Goal: Information Seeking & Learning: Learn about a topic

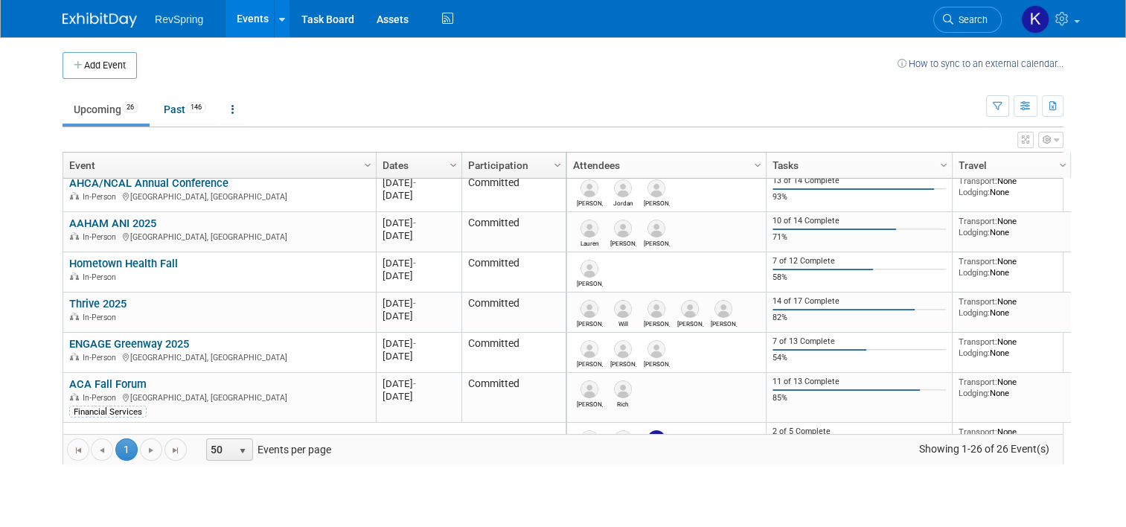
scroll to position [379, 0]
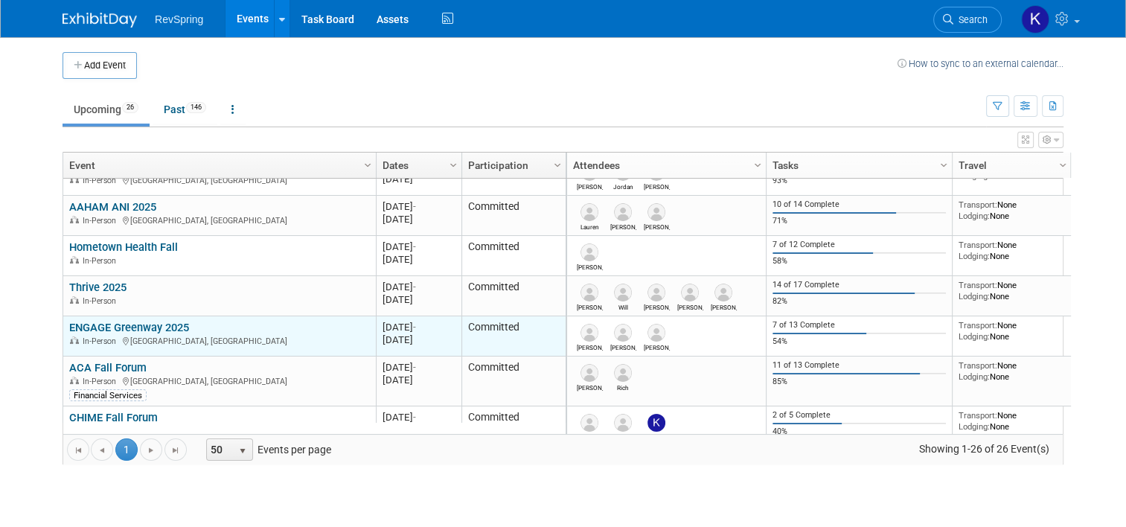
click at [155, 321] on link "ENGAGE Greenway 2025" at bounding box center [129, 327] width 120 height 13
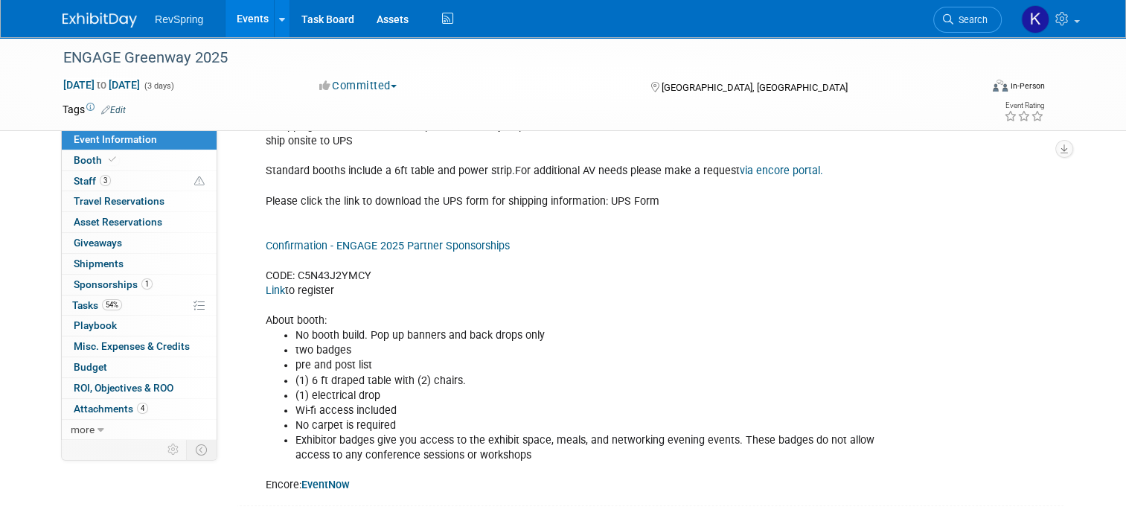
scroll to position [825, 0]
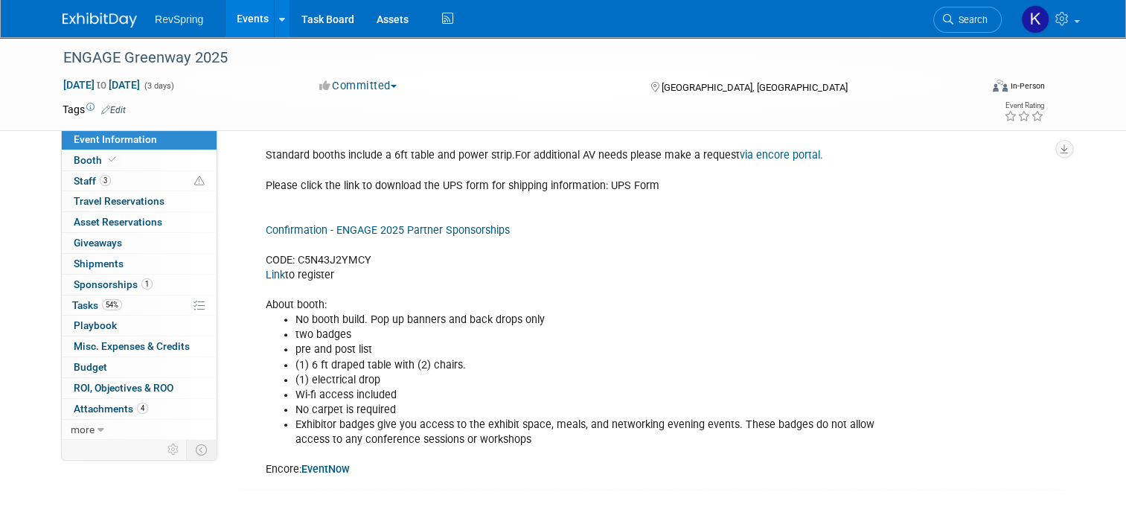
click at [449, 224] on link "Confirmation - ENGAGE 2025 Partner Sponsorships" at bounding box center [388, 230] width 244 height 13
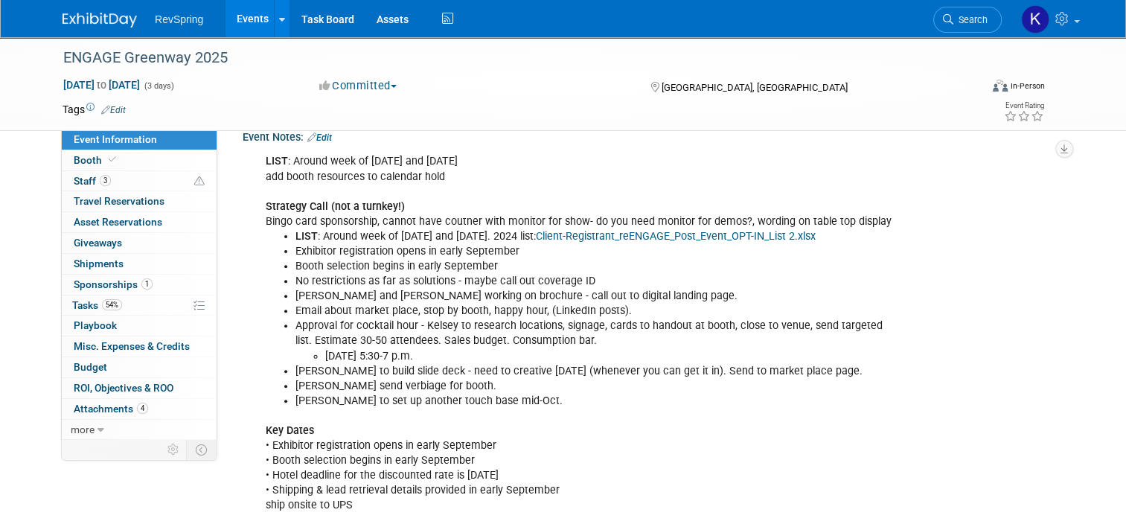
scroll to position [446, 0]
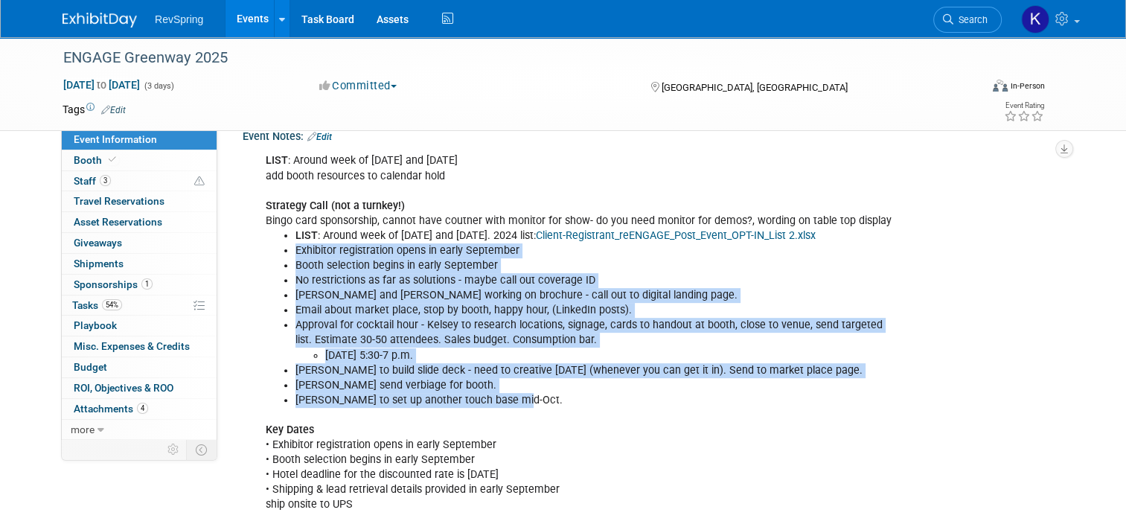
drag, startPoint x: 520, startPoint y: 392, endPoint x: 268, endPoint y: 243, distance: 293.4
click at [268, 243] on ul "LIST : Around week of Oct 8 and Oct 22. 2024 list: Client-Registrant_reENGAGE_P…" at bounding box center [581, 318] width 630 height 179
drag, startPoint x: 268, startPoint y: 243, endPoint x: 322, endPoint y: 305, distance: 82.8
click at [322, 305] on li "Email about market place, stop by booth, happy hour, (LinkedIn posts)." at bounding box center [596, 310] width 600 height 15
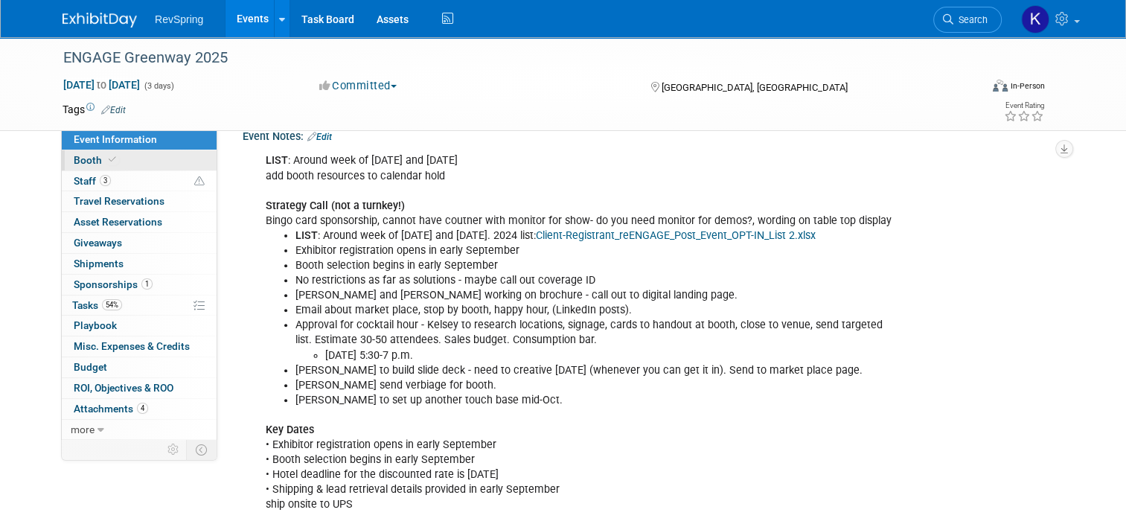
click at [153, 162] on link "Booth" at bounding box center [139, 160] width 155 height 20
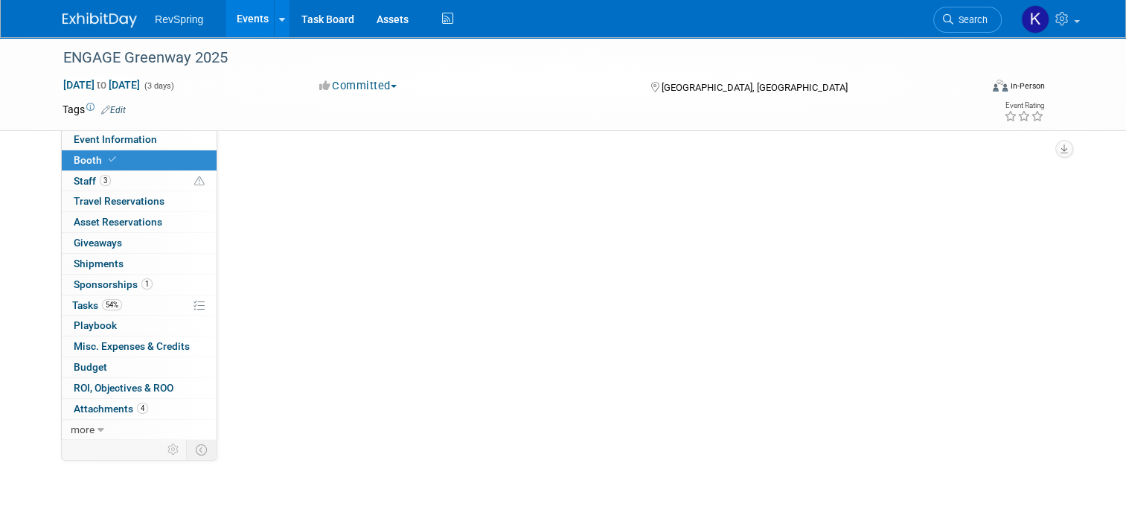
scroll to position [0, 0]
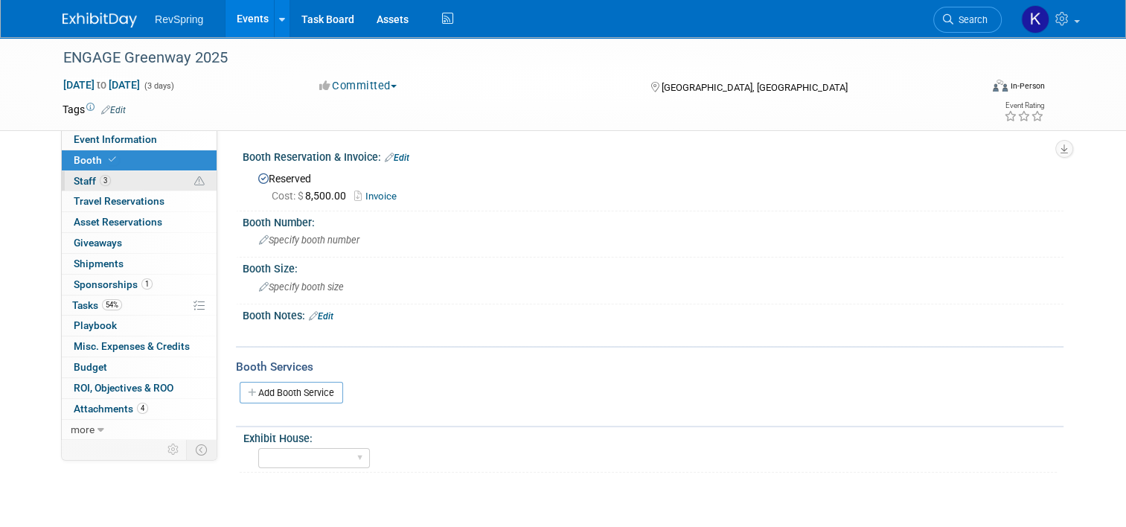
click at [142, 178] on link "3 Staff 3" at bounding box center [139, 181] width 155 height 20
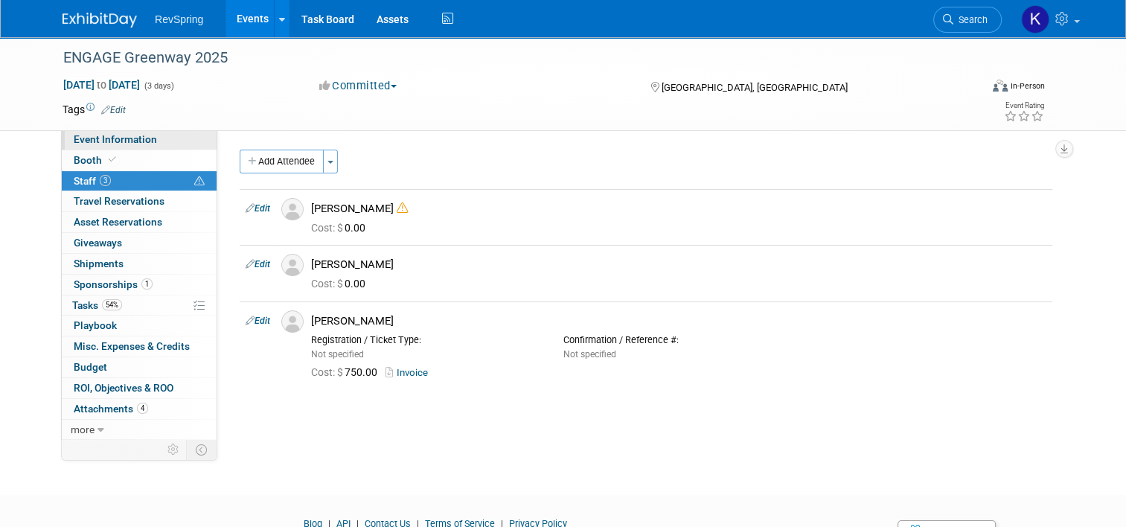
click at [133, 133] on link "Event Information" at bounding box center [139, 140] width 155 height 20
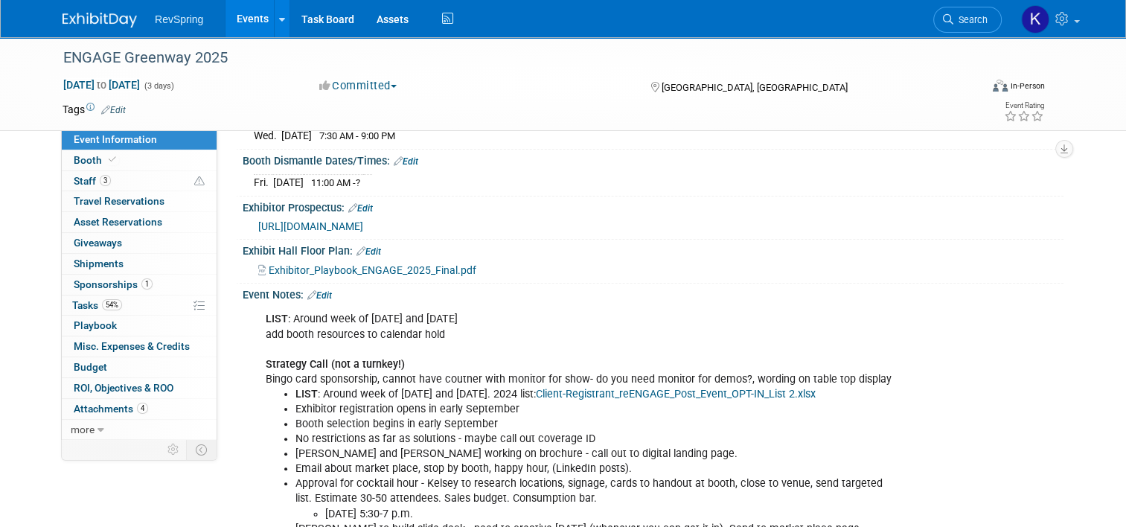
scroll to position [334, 0]
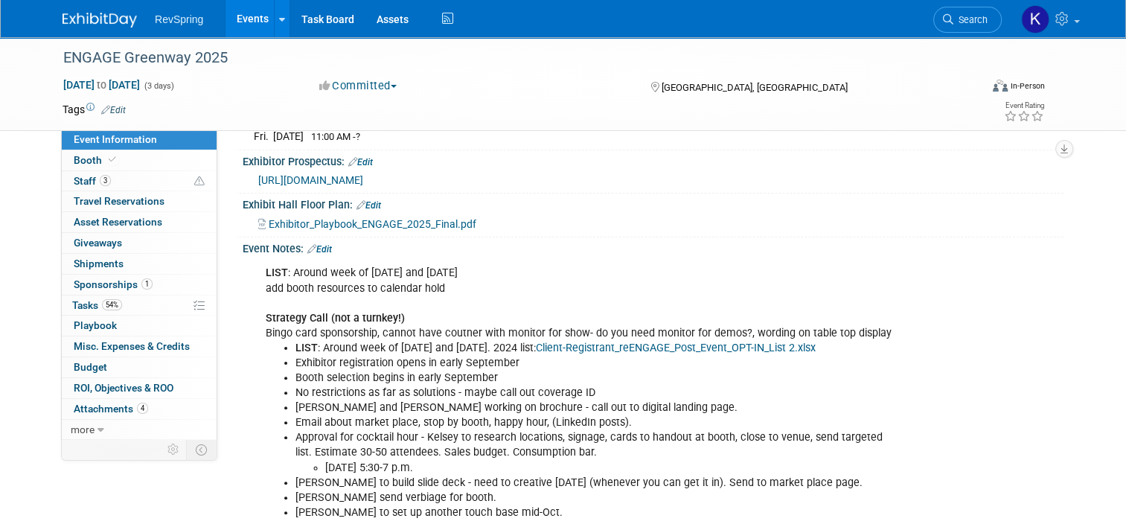
click at [316, 244] on link "Edit" at bounding box center [319, 249] width 25 height 10
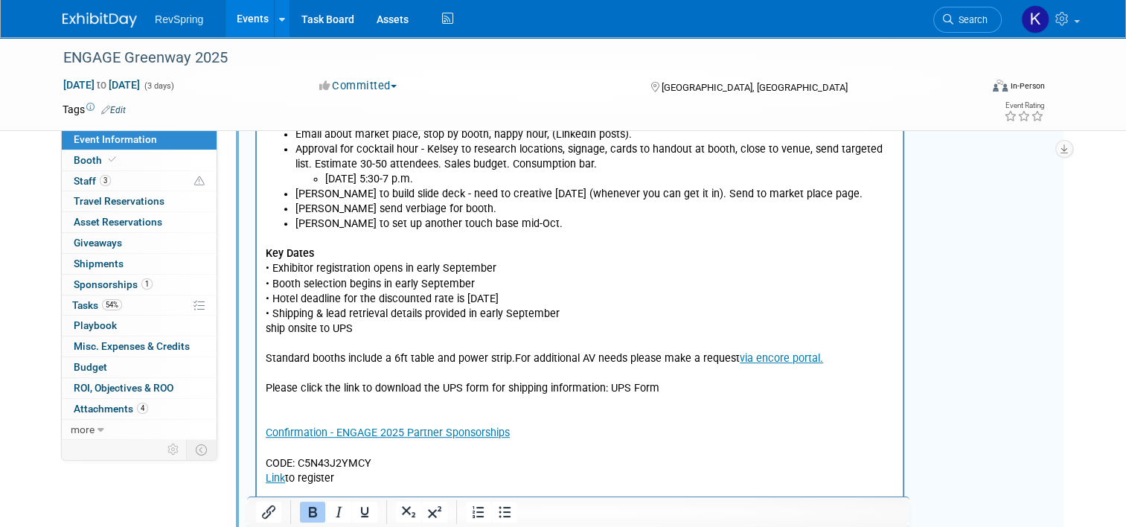
scroll to position [622, 0]
click at [360, 403] on p "Key Dates • Exhibitor registration opens in early September • Booth selection b…" at bounding box center [580, 374] width 629 height 284
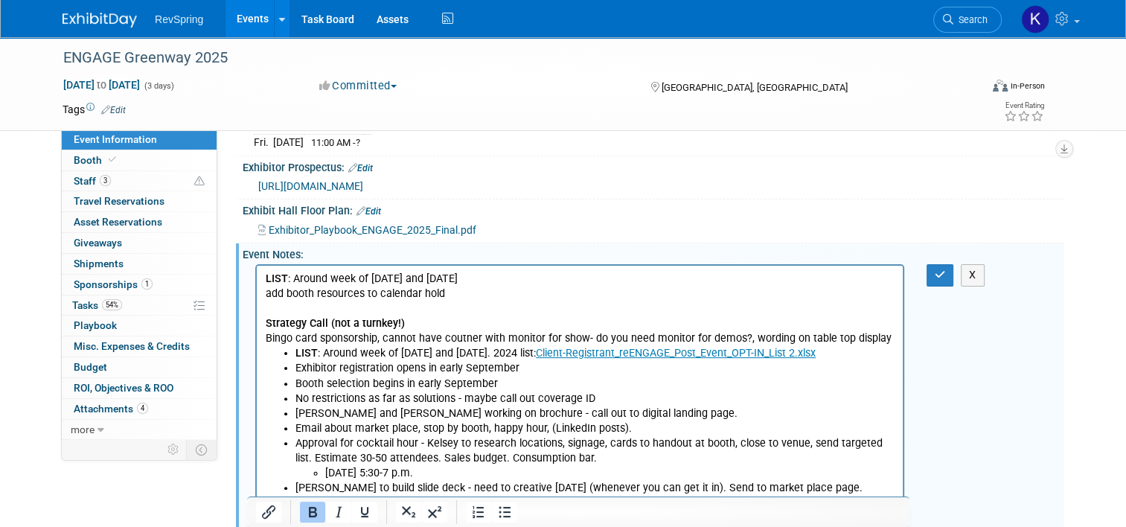
scroll to position [327, 0]
click at [941, 277] on button "button" at bounding box center [941, 276] width 28 height 22
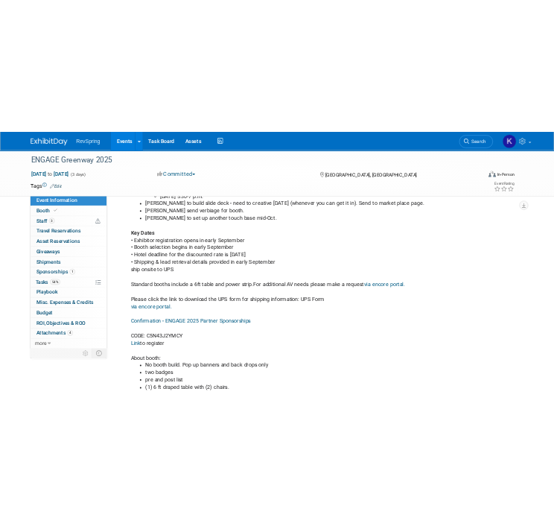
scroll to position [671, 0]
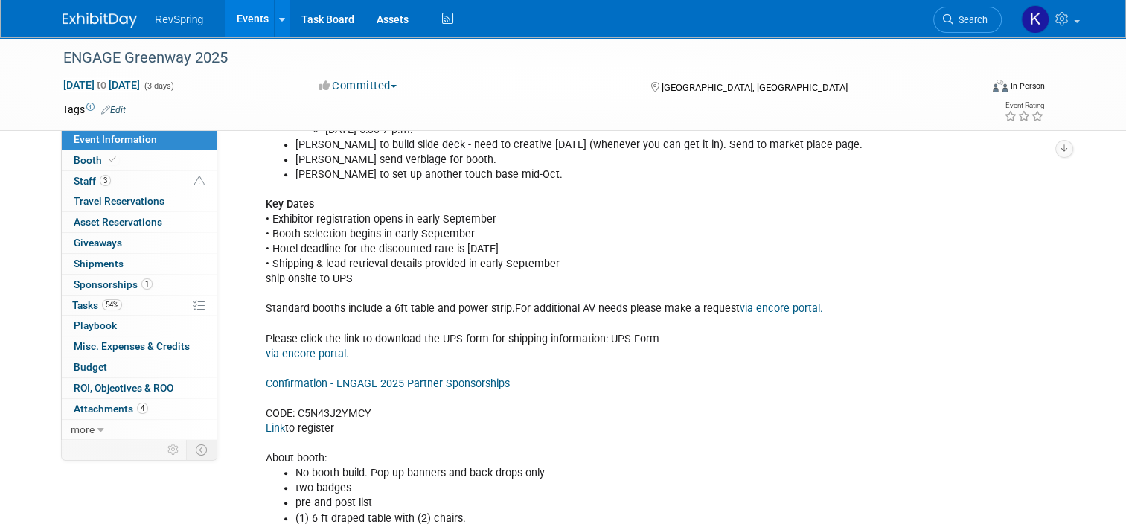
click at [308, 351] on link "via encore portal." at bounding box center [307, 354] width 83 height 13
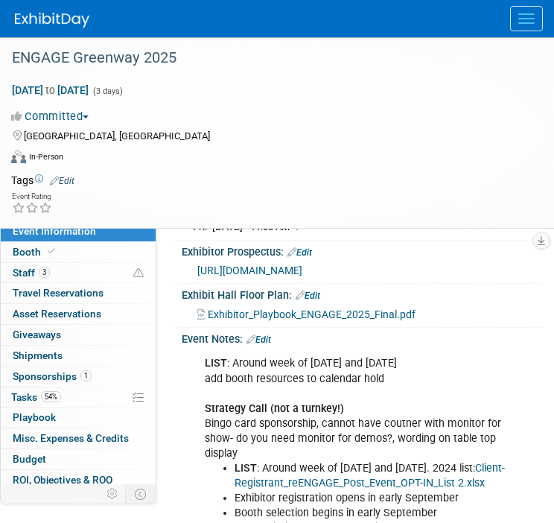
scroll to position [0, 0]
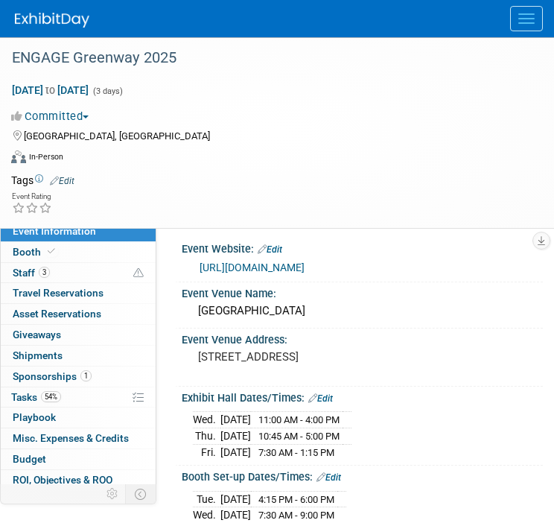
click at [63, 25] on img at bounding box center [52, 20] width 74 height 15
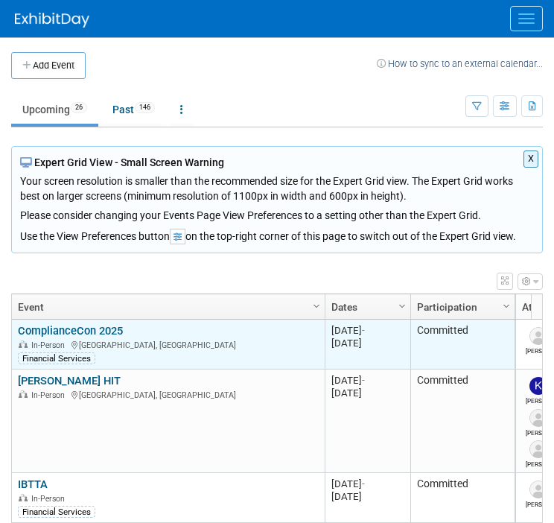
click at [109, 331] on link "ComplianceCon 2025" at bounding box center [70, 330] width 105 height 13
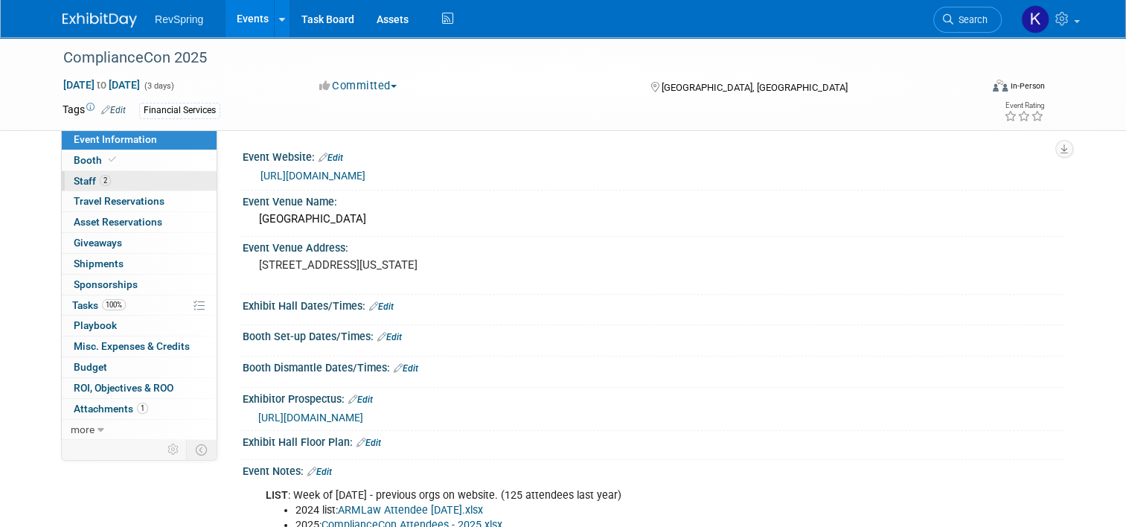
click at [118, 183] on link "2 Staff 2" at bounding box center [139, 181] width 155 height 20
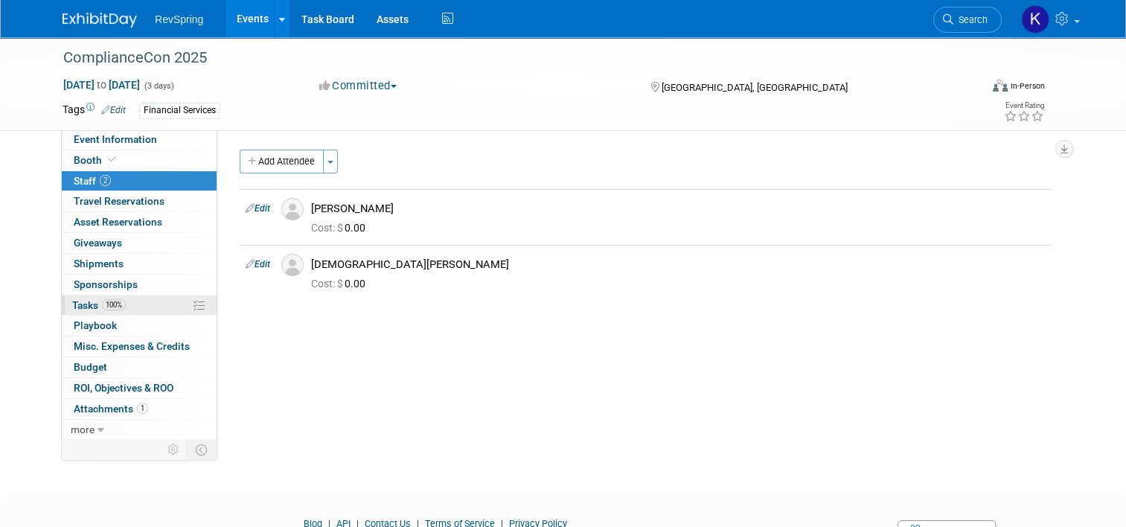
click at [131, 311] on link "100% Tasks 100%" at bounding box center [139, 306] width 155 height 20
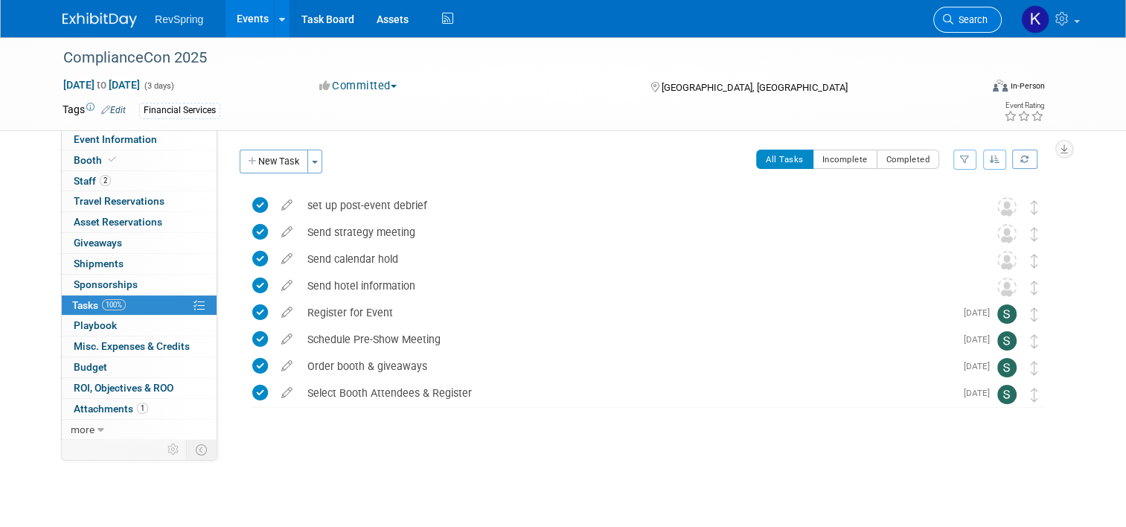
click at [553, 18] on span "Search" at bounding box center [971, 19] width 34 height 11
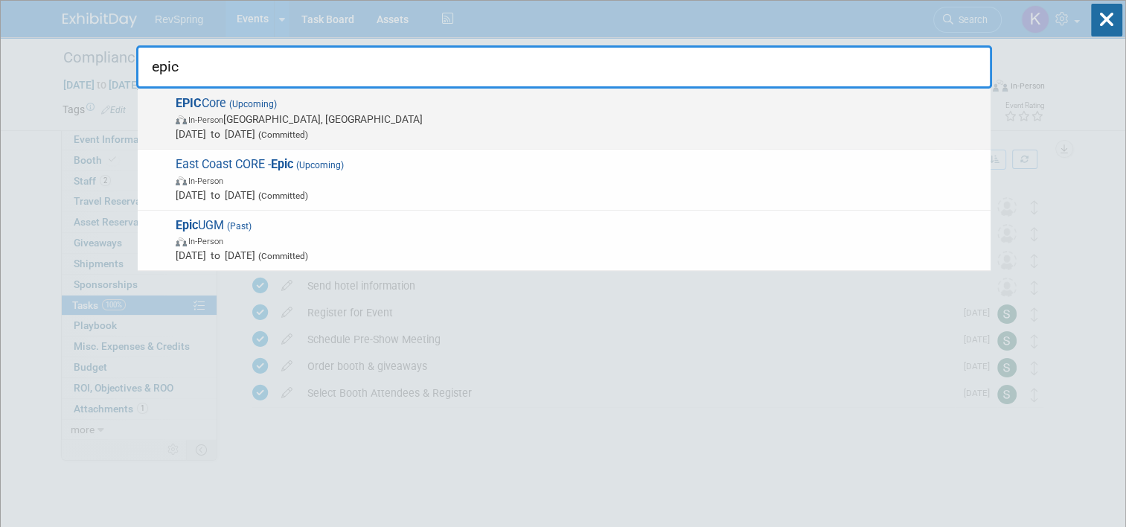
type input "epic"
click at [553, 114] on span "In-Person New Orleans, LA" at bounding box center [580, 119] width 808 height 15
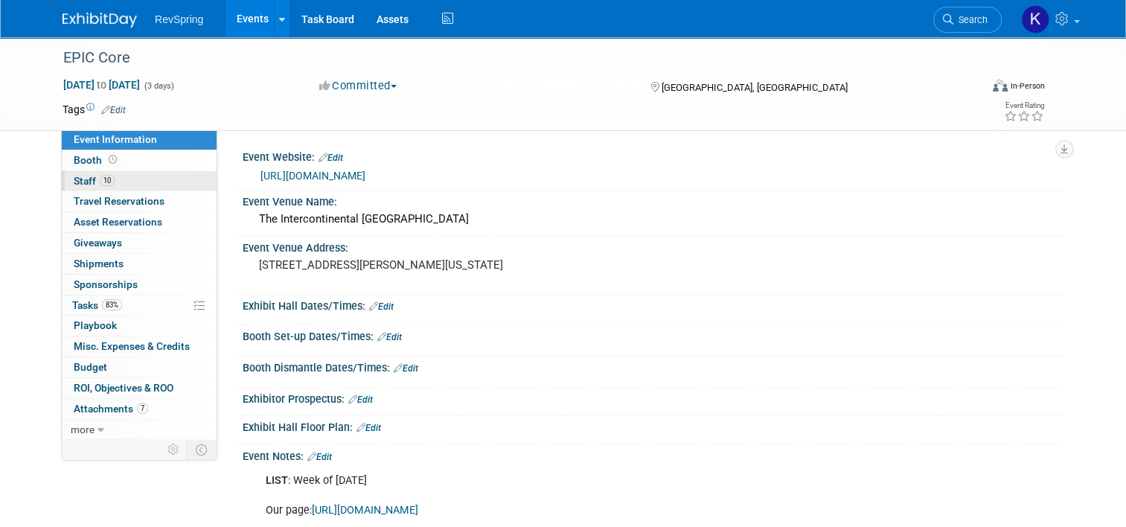
click at [151, 185] on link "10 Staff 10" at bounding box center [139, 181] width 155 height 20
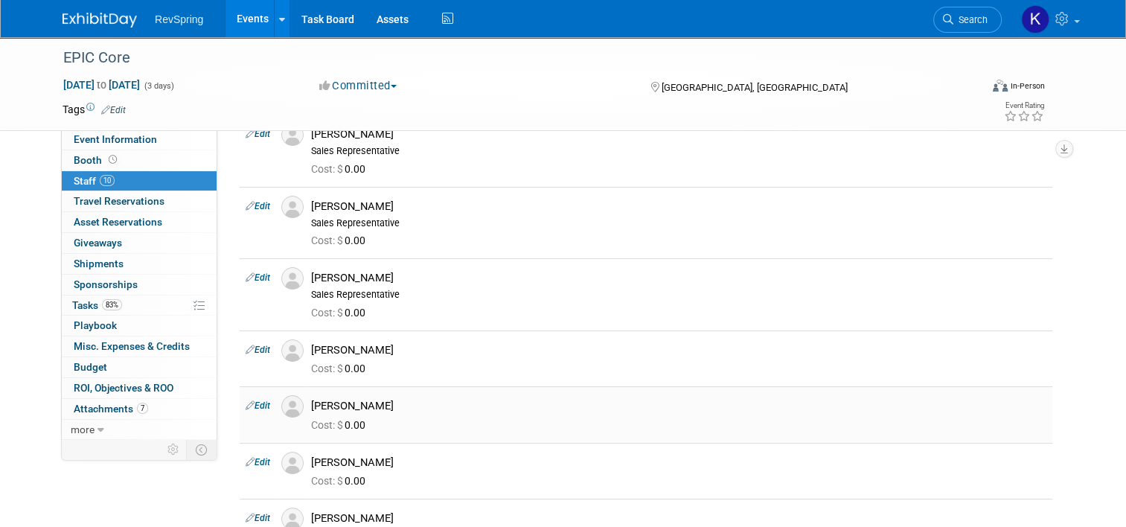
scroll to position [152, 0]
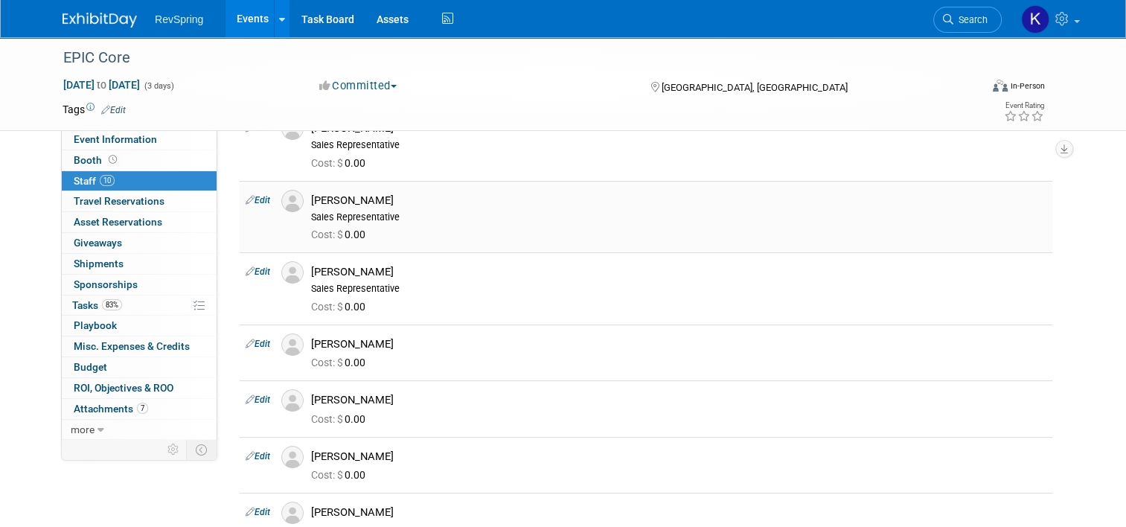
click at [240, 185] on td "Edit" at bounding box center [258, 216] width 36 height 71
click at [246, 195] on link "Edit" at bounding box center [258, 200] width 25 height 10
select select "1824eedf-ea7f-4298-904f-c29bf6352c72"
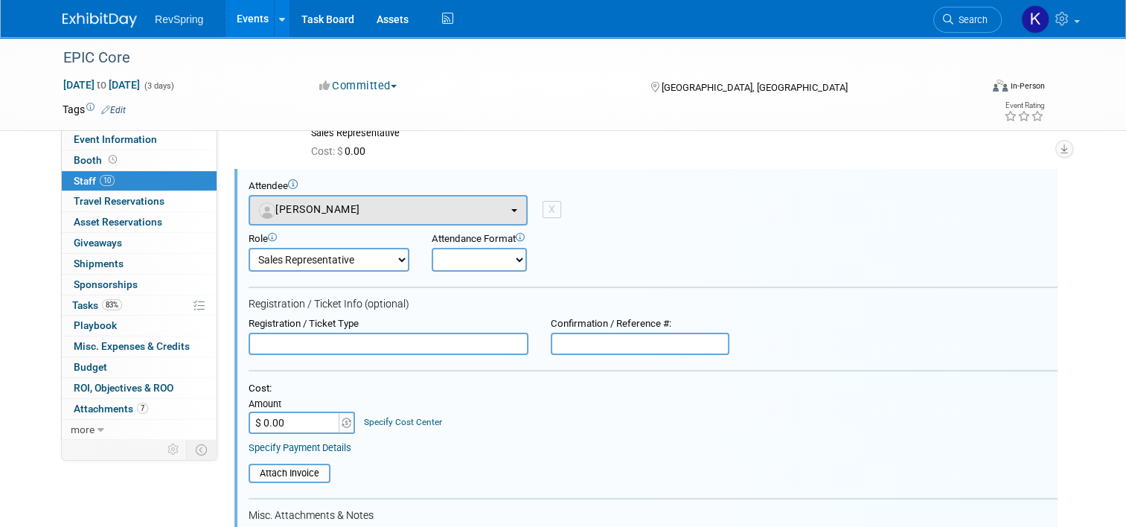
scroll to position [0, 0]
click at [363, 208] on button "[PERSON_NAME]" at bounding box center [388, 210] width 279 height 31
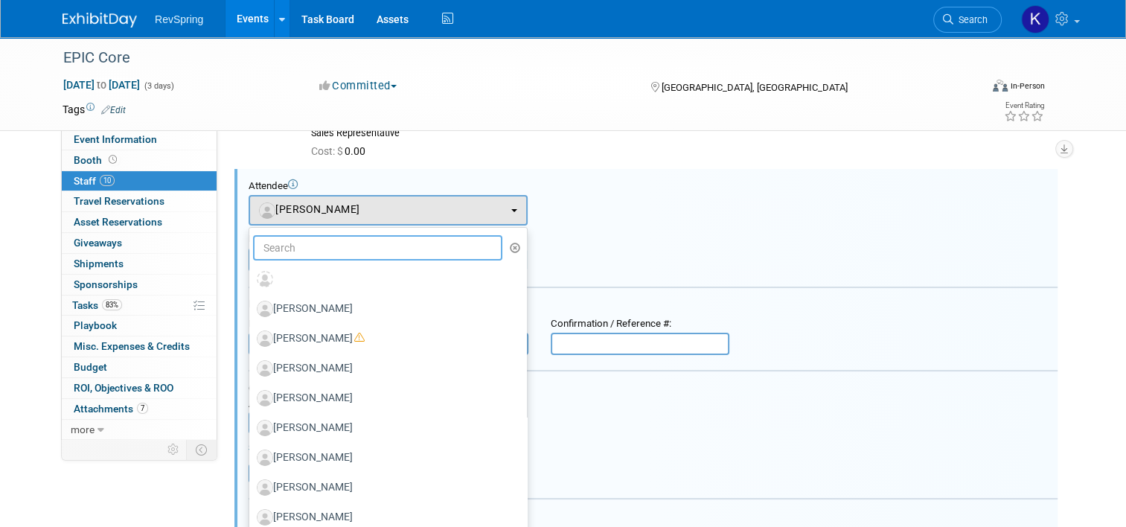
click at [356, 257] on input "text" at bounding box center [377, 247] width 249 height 25
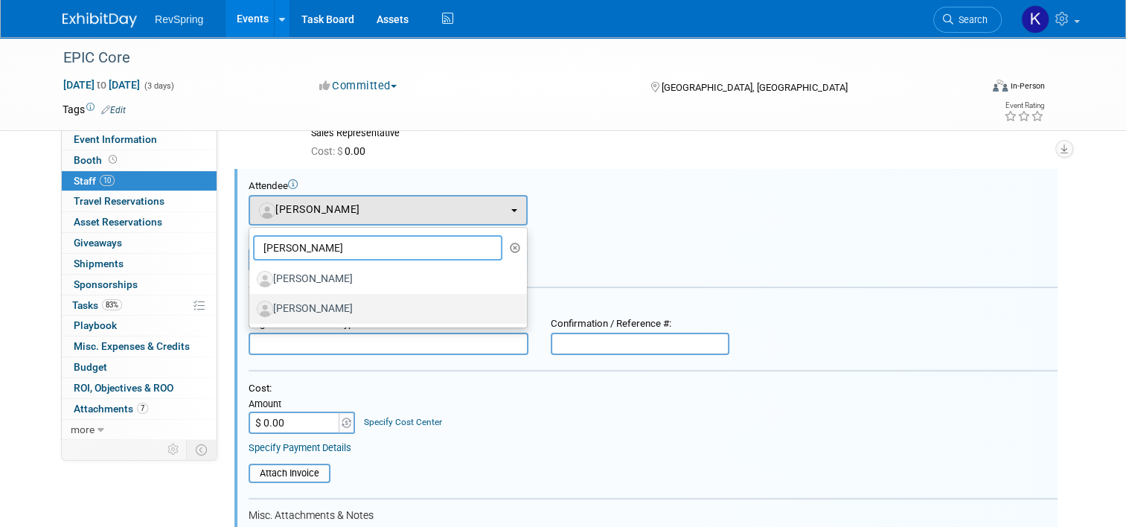
type input "jeff"
click at [325, 304] on label "[PERSON_NAME]" at bounding box center [384, 309] width 255 height 24
click at [252, 304] on input "[PERSON_NAME]" at bounding box center [247, 307] width 10 height 10
select select "de9958a5-0a4c-4f79-9211-a315a652c847"
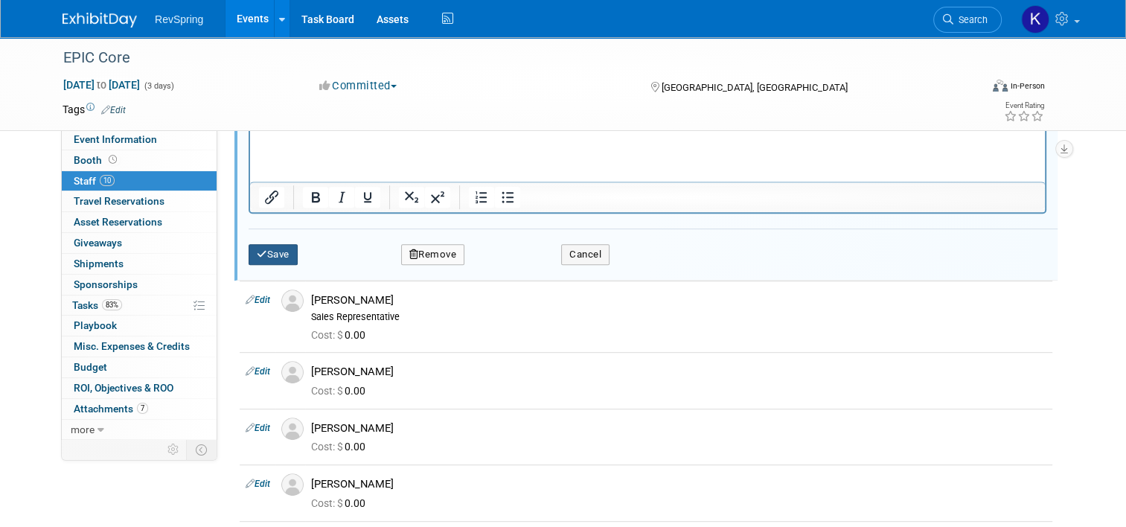
click at [277, 247] on button "Save" at bounding box center [273, 254] width 49 height 21
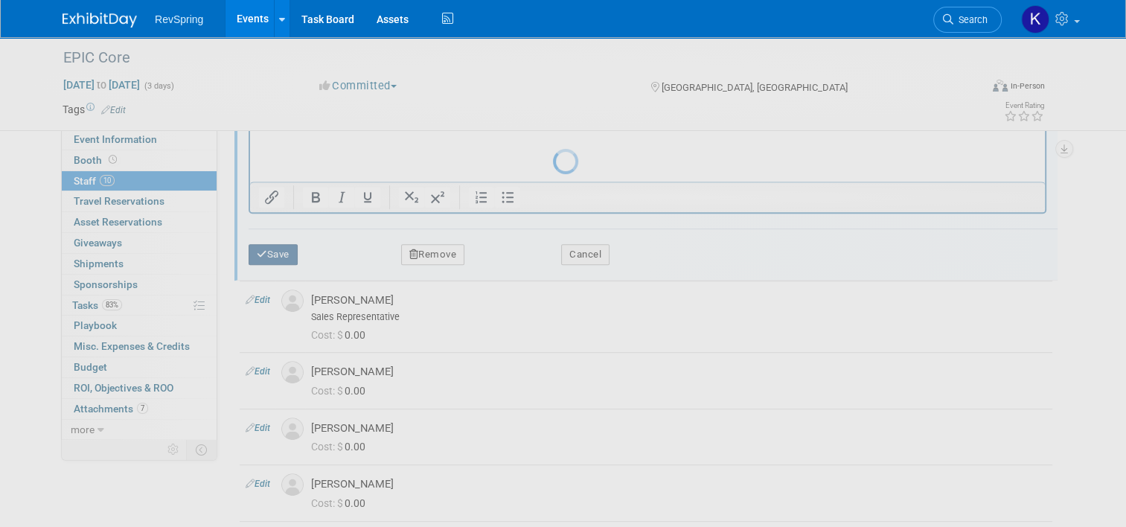
scroll to position [459, 0]
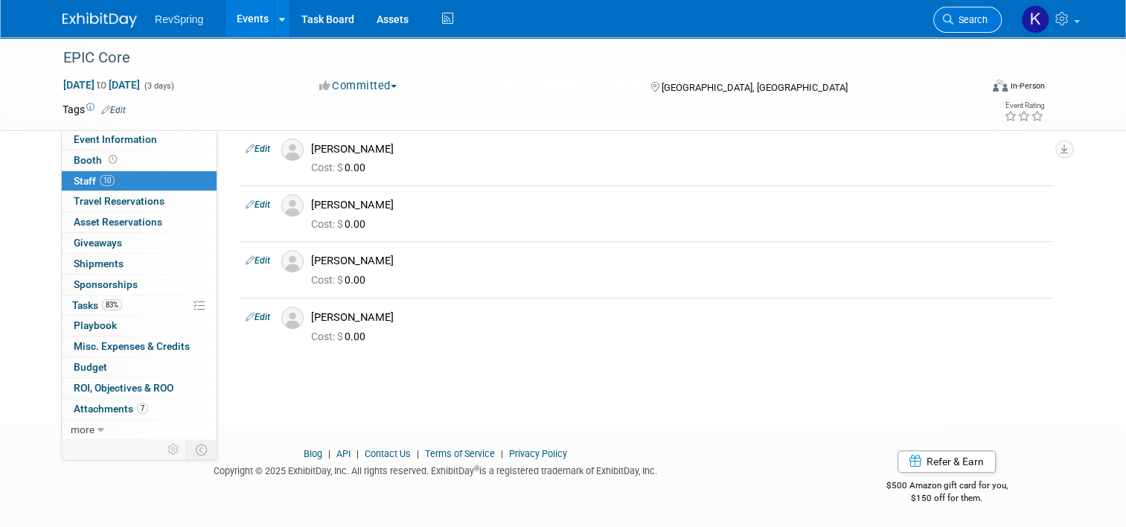
click at [982, 16] on span "Search" at bounding box center [971, 19] width 34 height 11
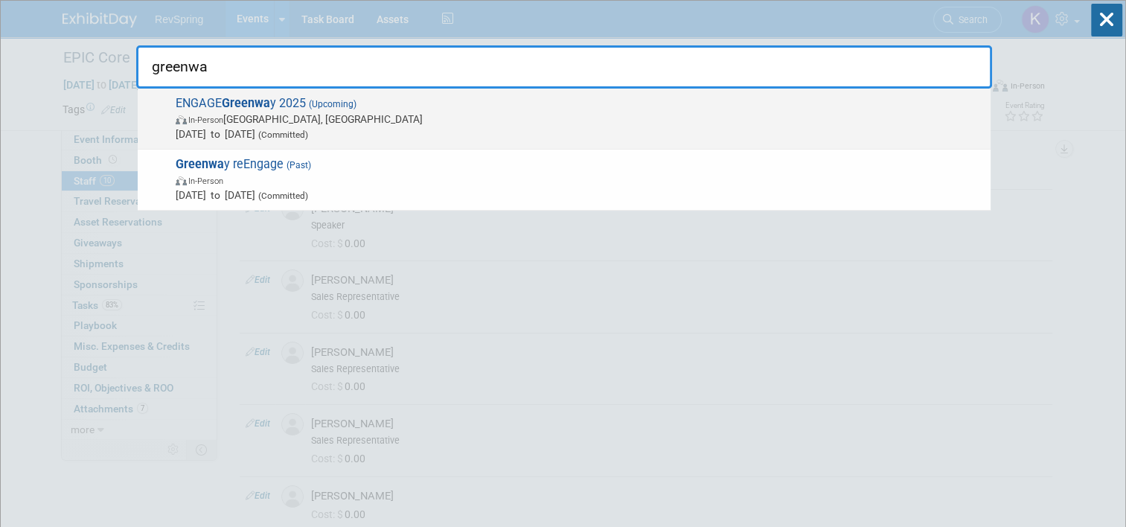
type input "greenwa"
click at [649, 119] on span "In-Person Tampa, FL" at bounding box center [580, 119] width 808 height 15
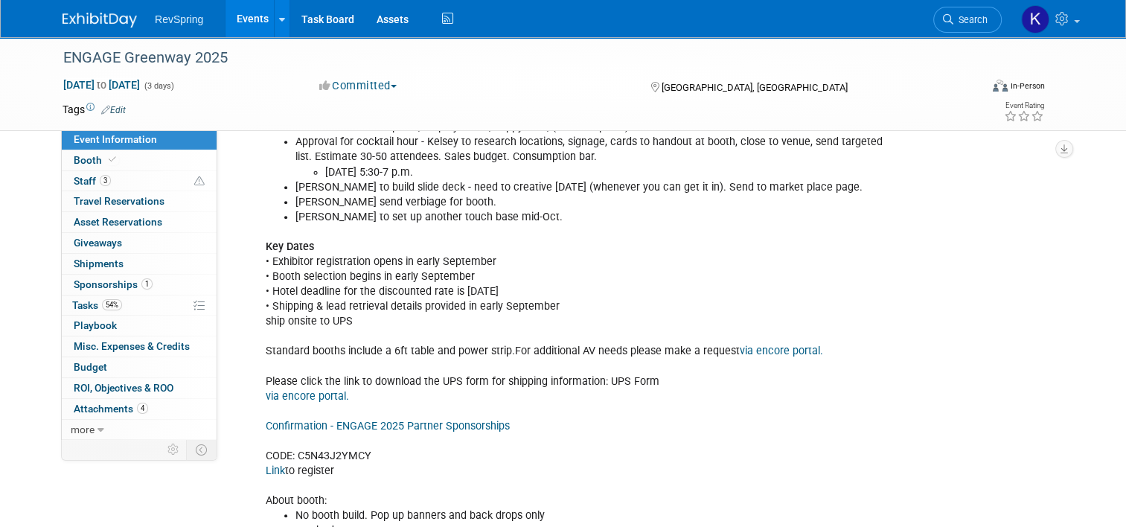
scroll to position [593, 0]
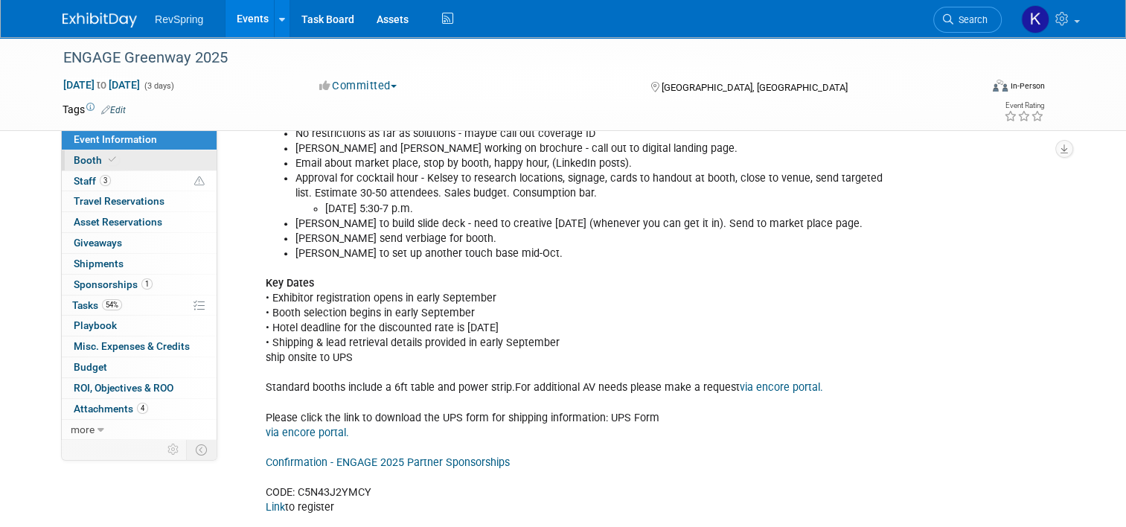
click at [92, 167] on link "Booth" at bounding box center [139, 160] width 155 height 20
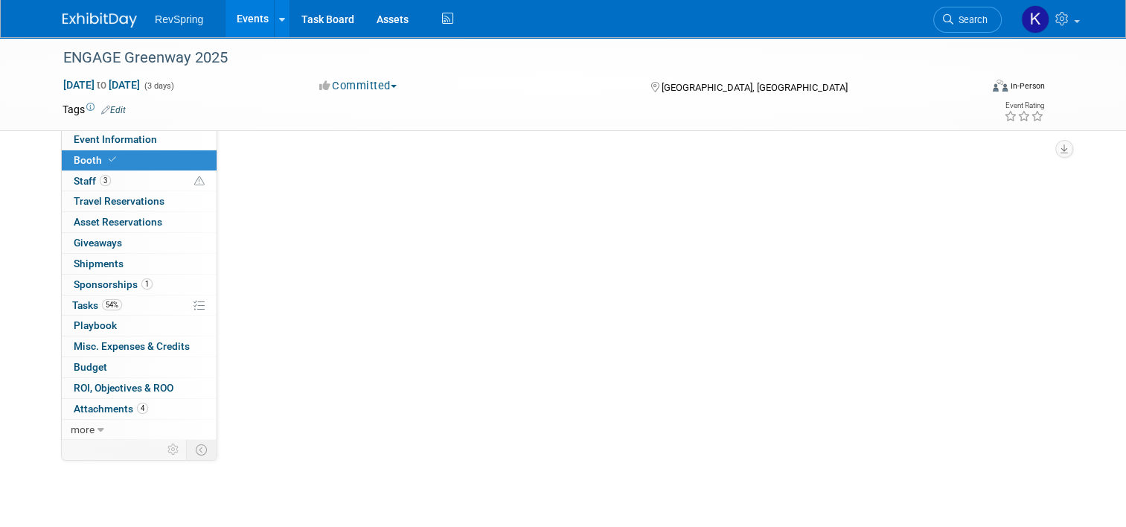
scroll to position [0, 0]
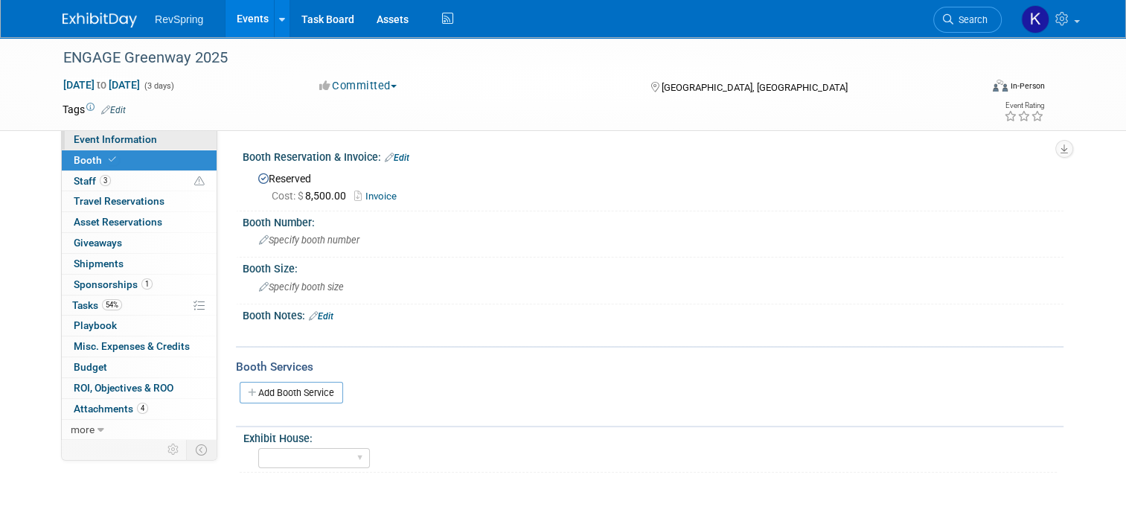
click at [125, 131] on link "Event Information" at bounding box center [139, 140] width 155 height 20
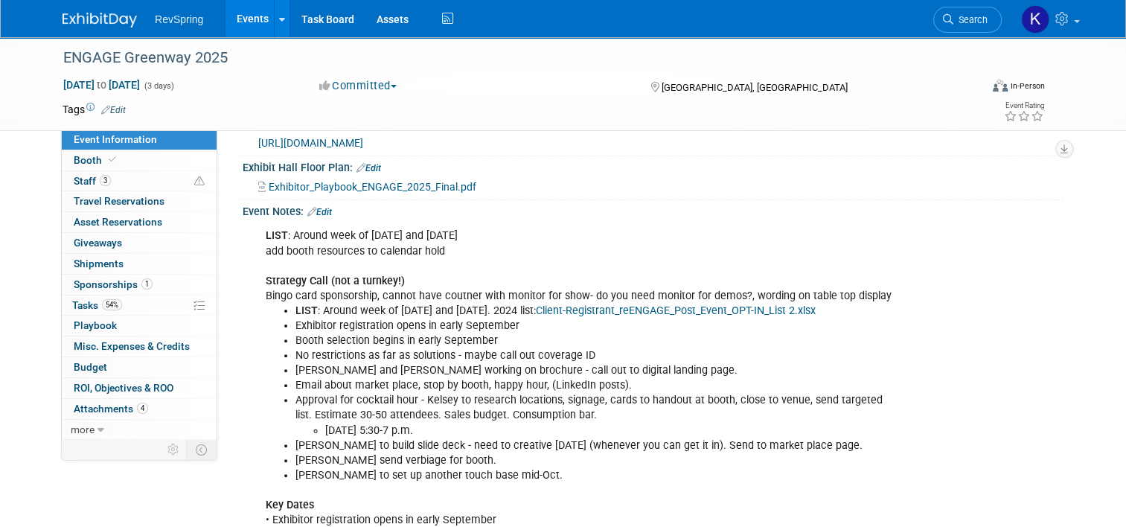
scroll to position [371, 0]
click at [331, 363] on li "[PERSON_NAME] and [PERSON_NAME] working on brochure - call out to digital landi…" at bounding box center [596, 370] width 600 height 15
click at [331, 363] on li "Josh and Amy working on brochure - call out to digital landing page." at bounding box center [596, 370] width 600 height 15
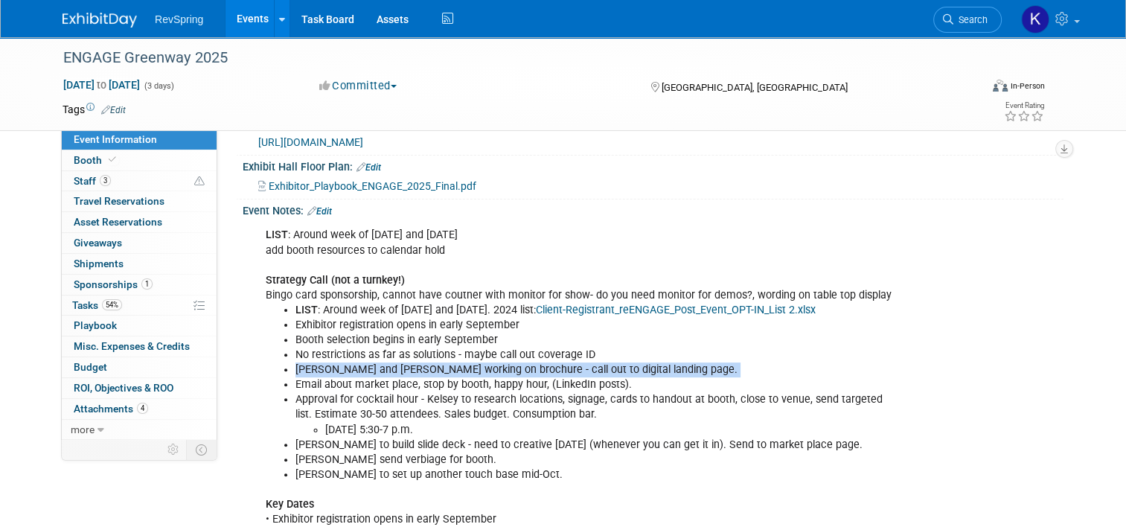
click at [331, 363] on li "Josh and Amy working on brochure - call out to digital landing page." at bounding box center [596, 370] width 600 height 15
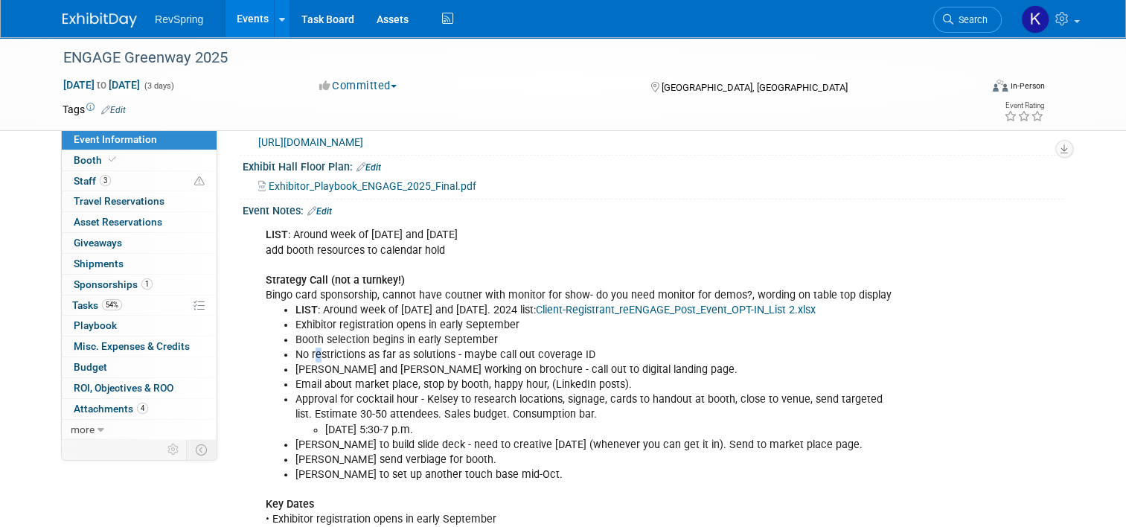
drag, startPoint x: 331, startPoint y: 362, endPoint x: 309, endPoint y: 352, distance: 24.3
click at [309, 352] on li "No restrictions as far as solutions - maybe call out coverage ID" at bounding box center [596, 355] width 600 height 15
drag, startPoint x: 309, startPoint y: 352, endPoint x: 303, endPoint y: 334, distance: 19.5
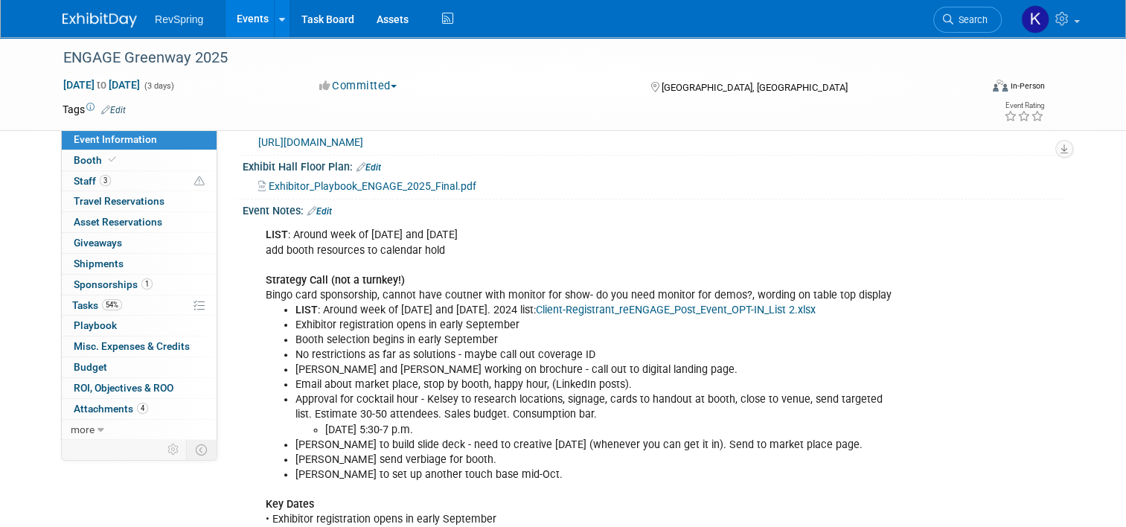
click at [303, 334] on li "Booth selection begins in early September" at bounding box center [596, 340] width 600 height 15
click at [963, 9] on link "Search" at bounding box center [968, 20] width 68 height 26
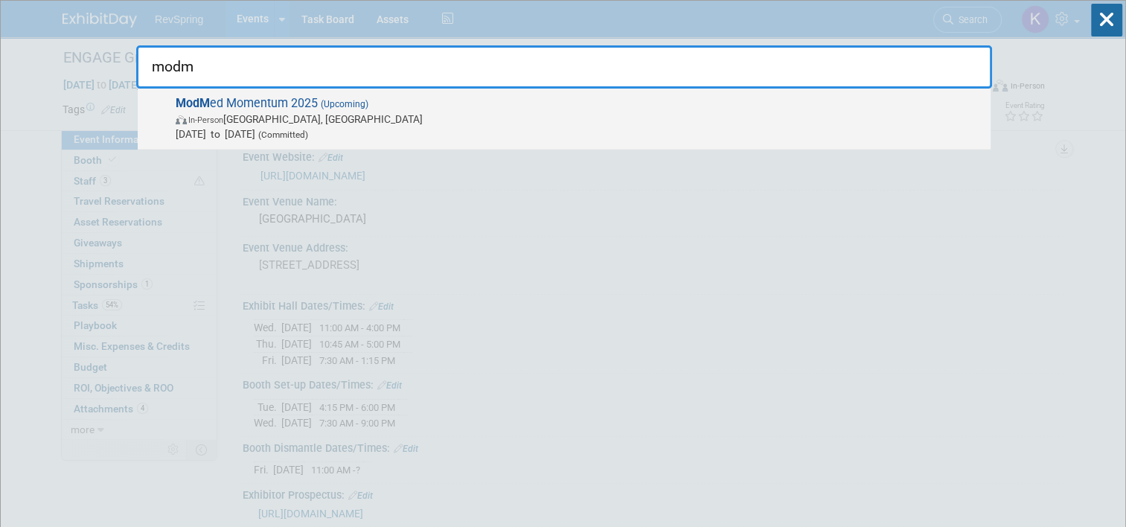
type input "modm"
click at [846, 119] on span "In-Person Orlando, FL" at bounding box center [580, 119] width 808 height 15
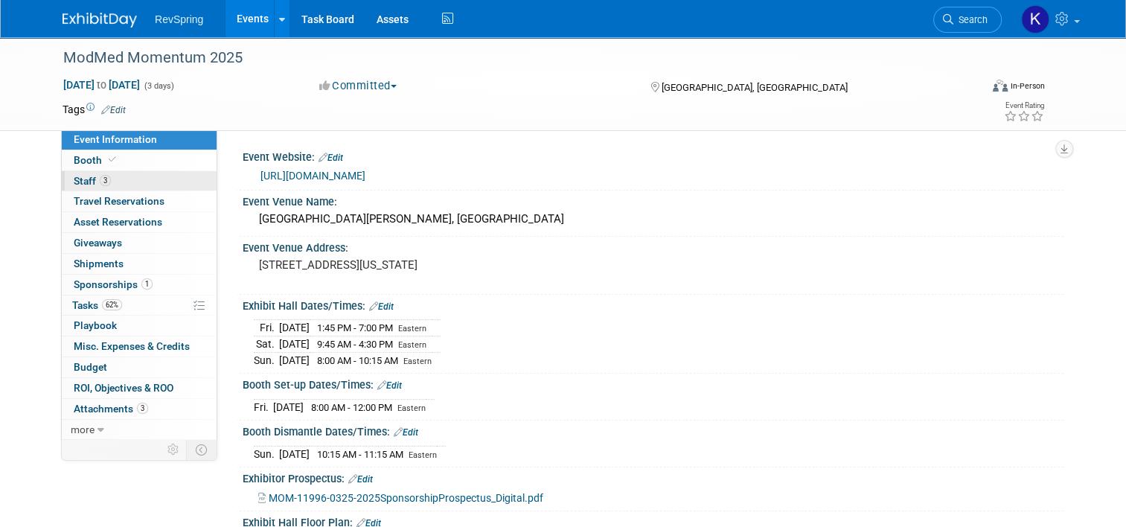
click at [84, 179] on span "Staff 3" at bounding box center [92, 181] width 37 height 12
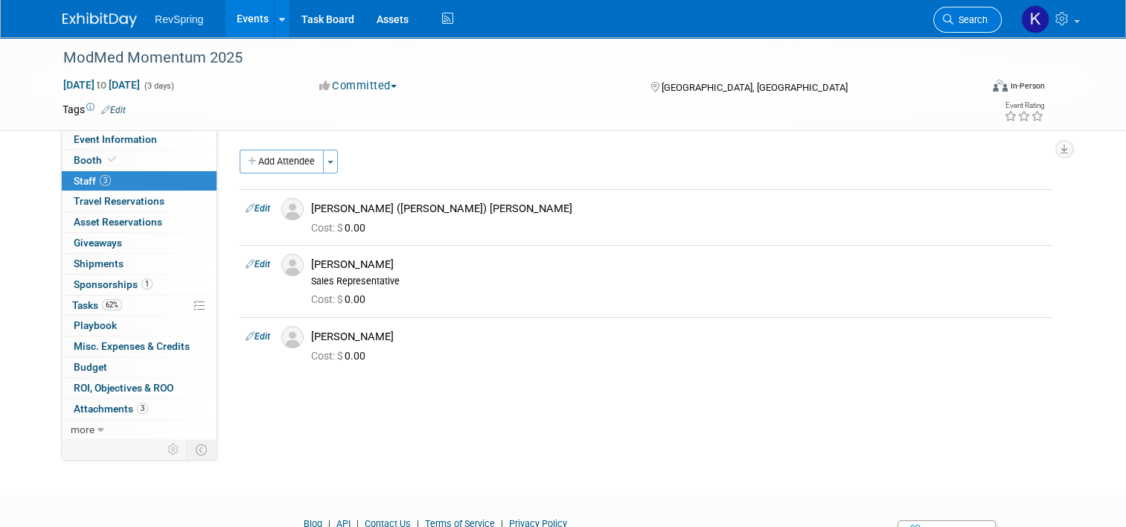
click at [969, 25] on link "Search" at bounding box center [968, 20] width 68 height 26
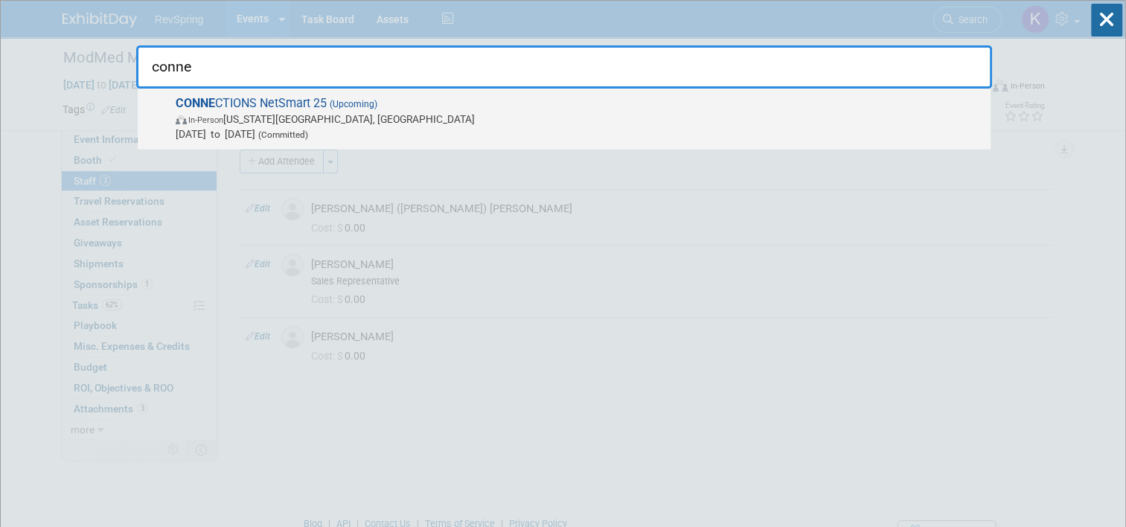
type input "conne"
click at [844, 112] on span "In-Person [US_STATE][GEOGRAPHIC_DATA], [GEOGRAPHIC_DATA]" at bounding box center [580, 119] width 808 height 15
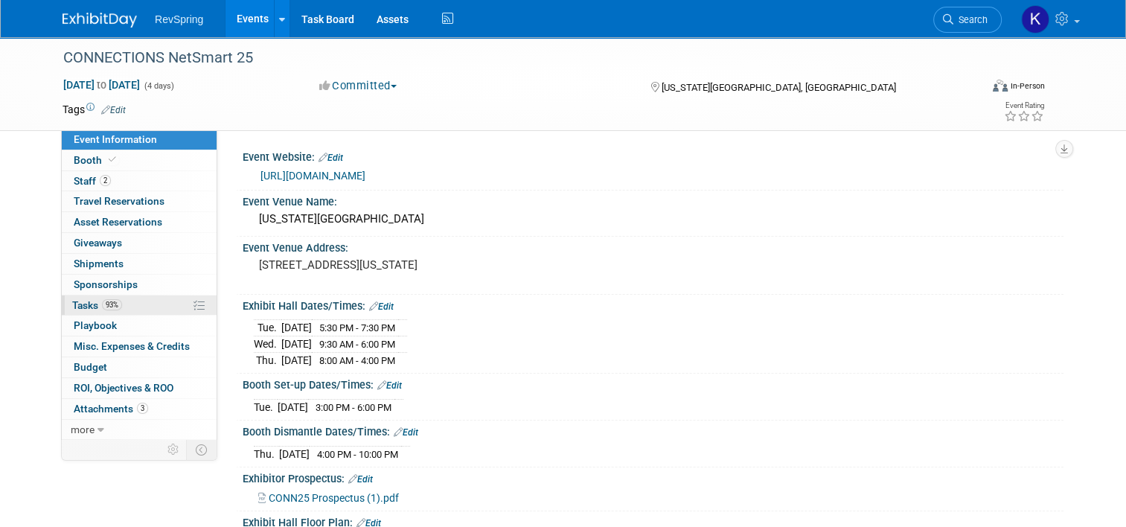
click at [144, 296] on link "93% Tasks 93%" at bounding box center [139, 306] width 155 height 20
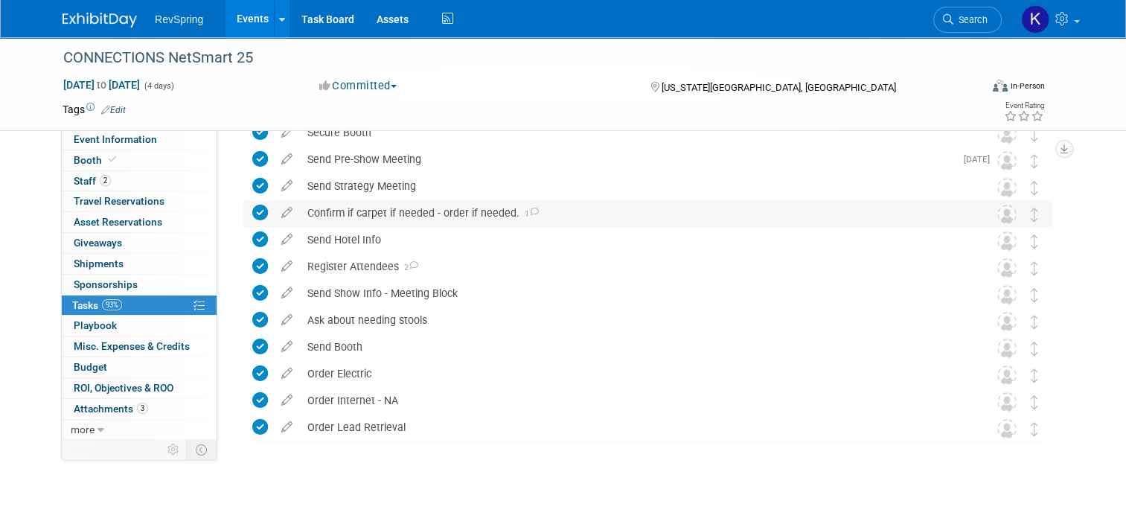
scroll to position [131, 0]
